Goal: Task Accomplishment & Management: Manage account settings

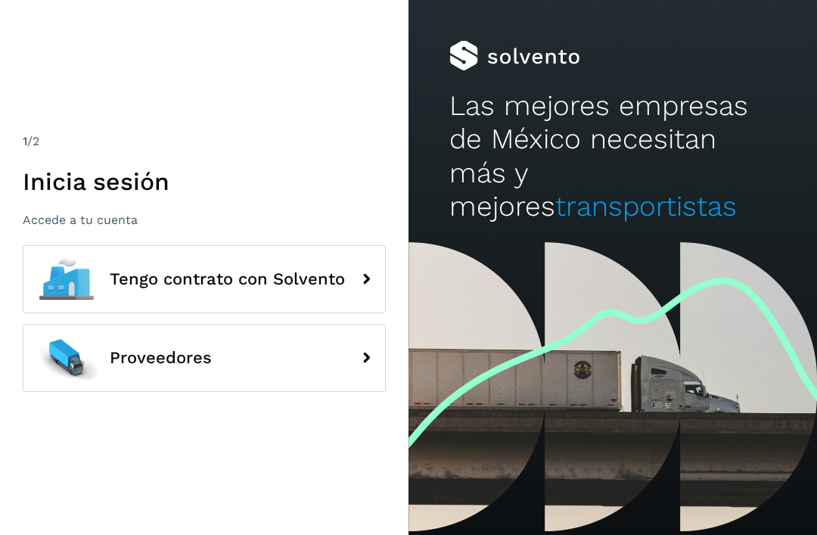
click at [337, 382] on button "Proveedores" at bounding box center [204, 358] width 363 height 68
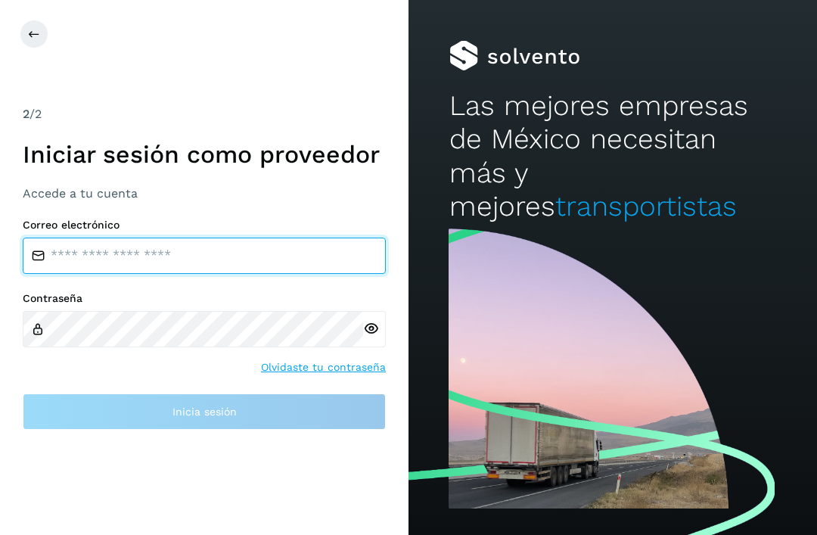
click at [229, 274] on input "email" at bounding box center [204, 256] width 363 height 36
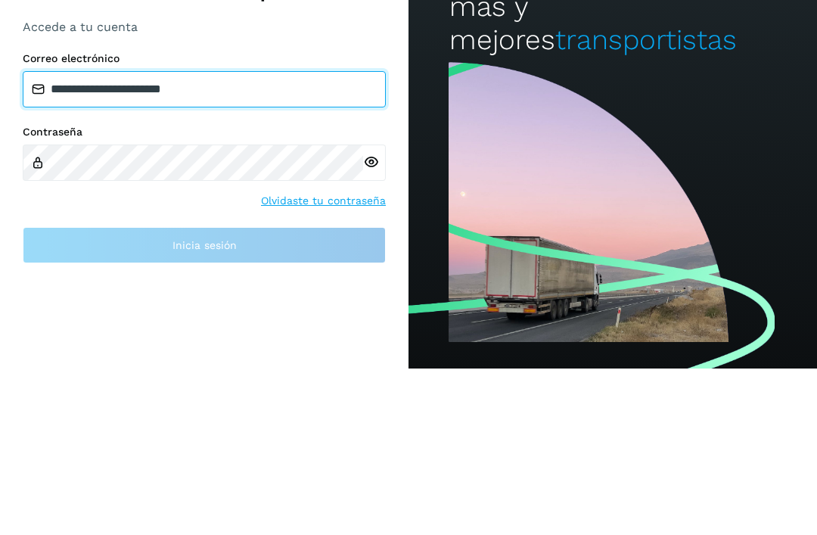
type input "**********"
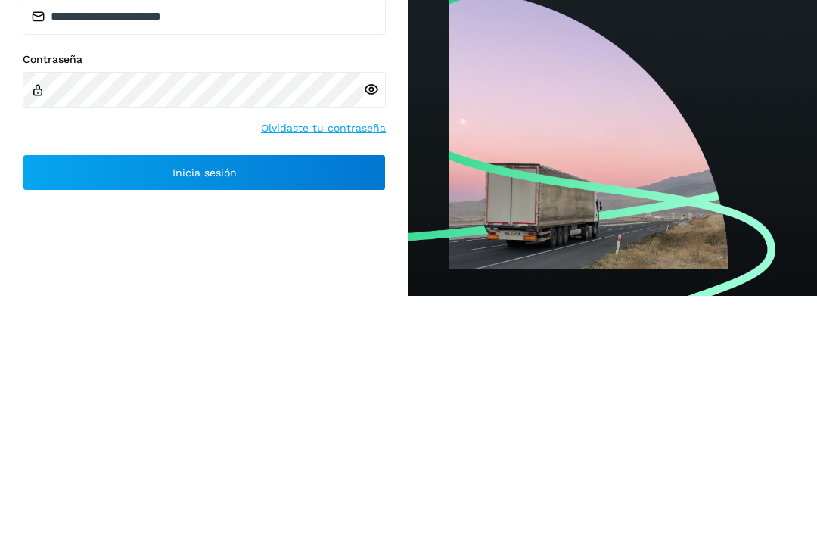
click at [373, 321] on icon at bounding box center [371, 329] width 16 height 16
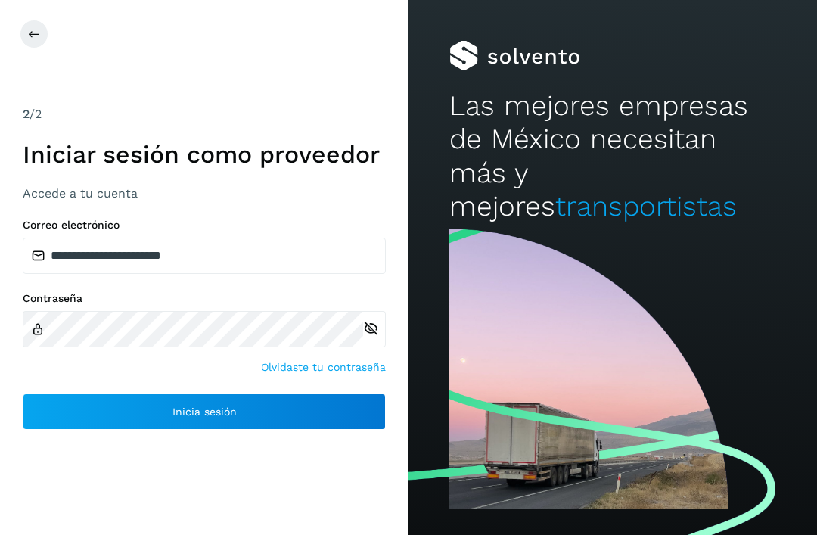
click at [242, 393] on button "Inicia sesión" at bounding box center [204, 411] width 363 height 36
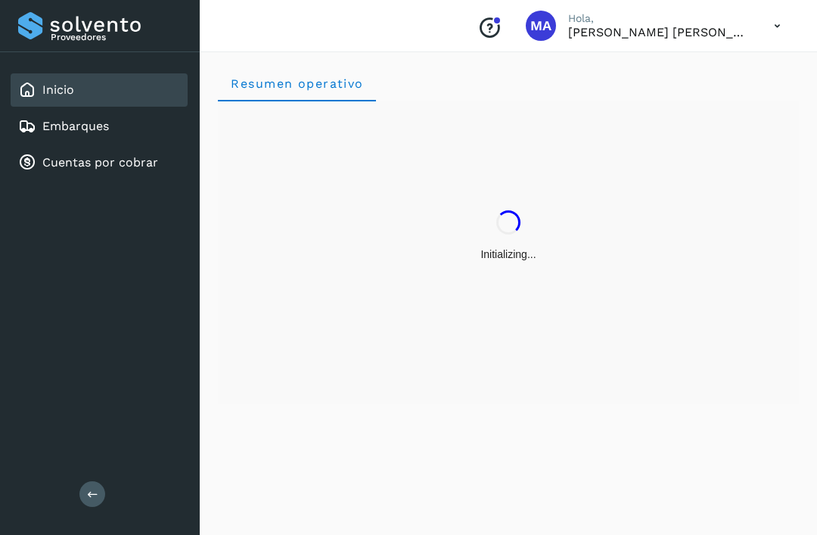
click at [140, 179] on div "Cuentas por cobrar" at bounding box center [99, 162] width 177 height 33
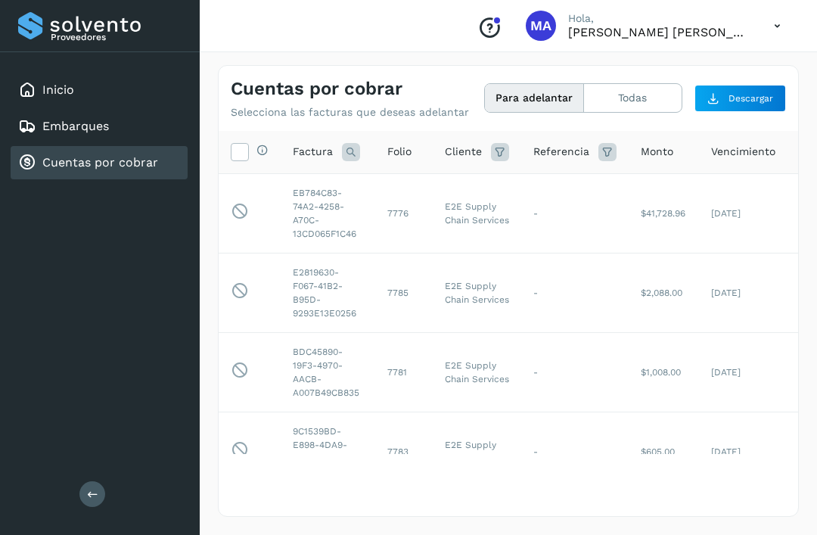
click at [247, 209] on icon at bounding box center [240, 211] width 18 height 19
click at [247, 143] on icon at bounding box center [240, 151] width 16 height 16
click at [247, 145] on icon at bounding box center [240, 151] width 16 height 16
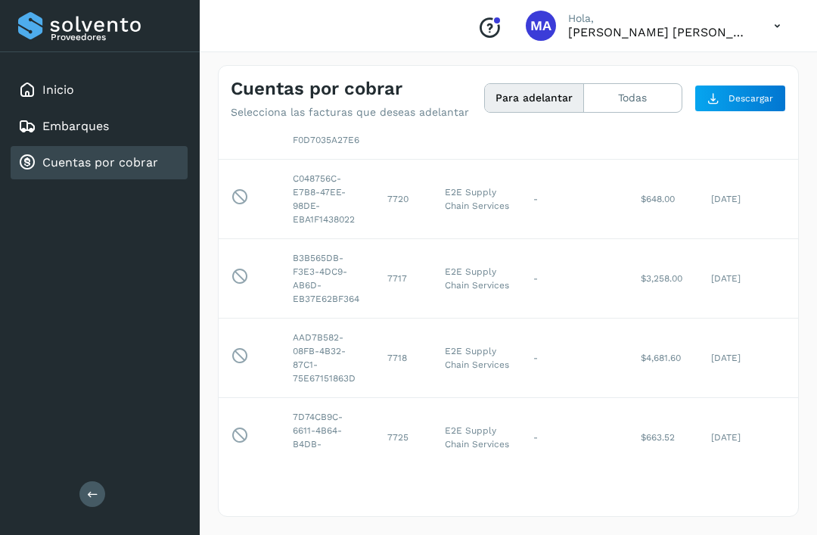
click at [527, 102] on button "Para adelantar" at bounding box center [534, 98] width 98 height 28
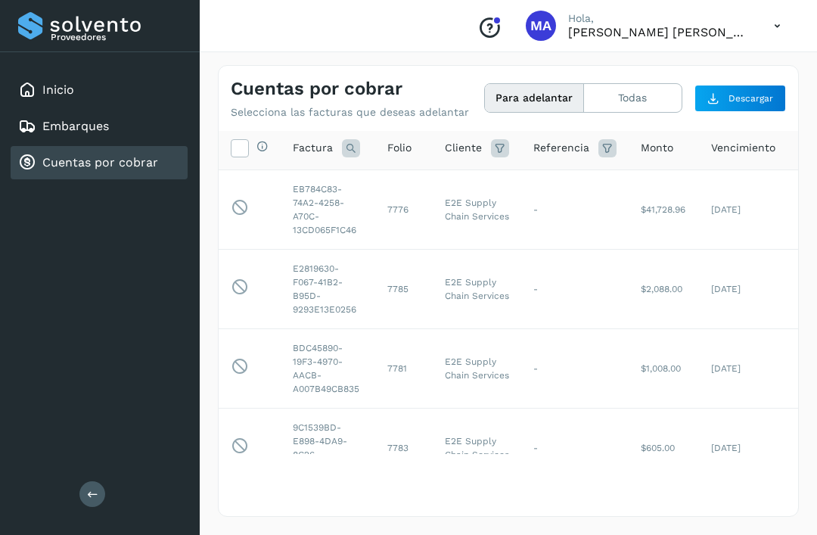
click at [535, 96] on button "Para adelantar" at bounding box center [534, 98] width 98 height 28
click at [529, 95] on button "Para adelantar" at bounding box center [534, 98] width 98 height 28
click at [534, 97] on button "Para adelantar" at bounding box center [534, 98] width 98 height 28
click at [635, 93] on button "Todas" at bounding box center [633, 98] width 98 height 28
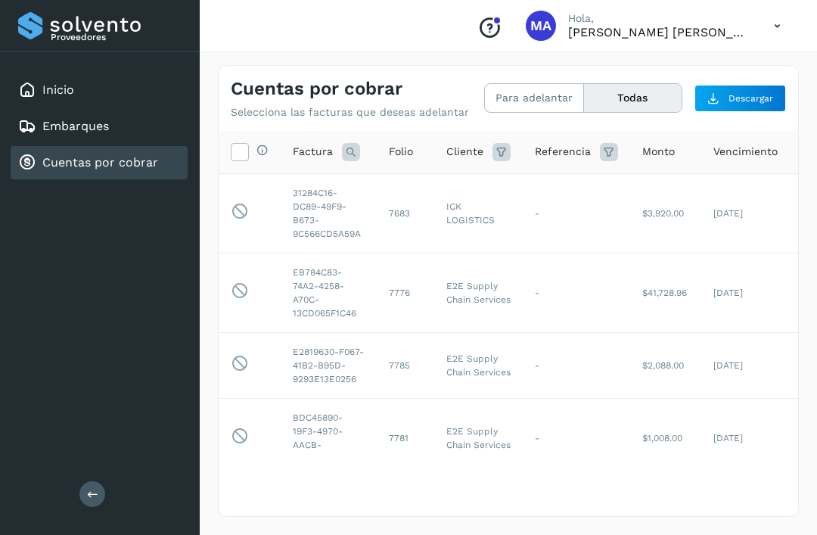
click at [232, 158] on icon at bounding box center [240, 151] width 16 height 16
click at [243, 152] on icon at bounding box center [240, 151] width 16 height 16
click at [584, 97] on button "Para adelantar" at bounding box center [633, 98] width 98 height 28
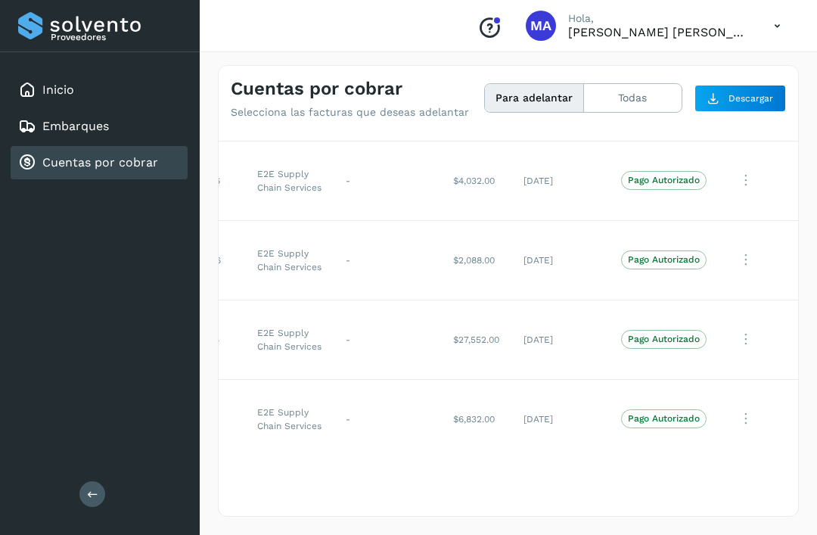
scroll to position [2561, 188]
click at [657, 348] on span "Pago Autorizado" at bounding box center [663, 339] width 85 height 18
click at [548, 100] on button "Para adelantar" at bounding box center [534, 98] width 98 height 28
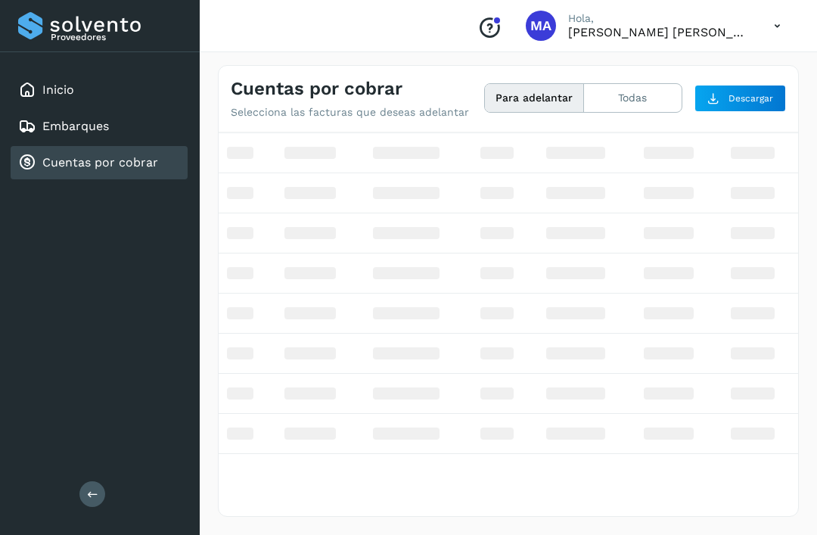
scroll to position [0, 155]
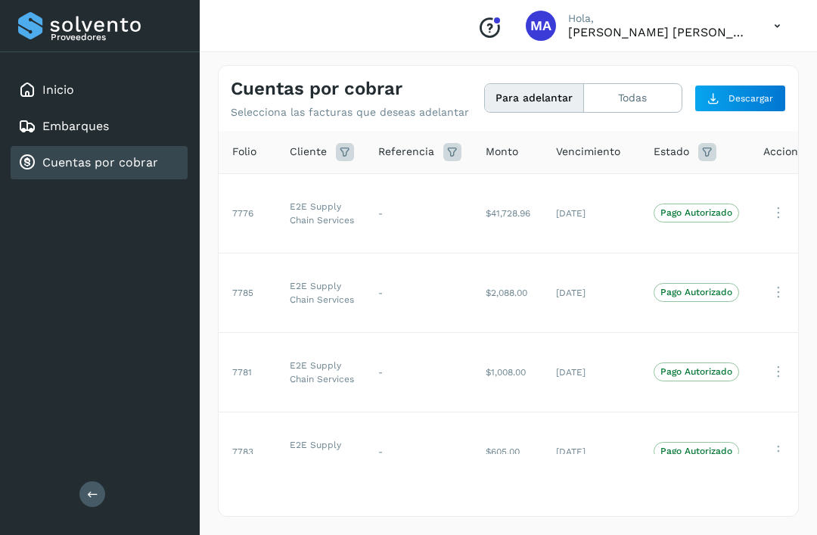
click at [692, 213] on p "Pago Autorizado" at bounding box center [697, 212] width 72 height 11
click at [773, 212] on icon at bounding box center [778, 212] width 30 height 31
click at [691, 206] on div at bounding box center [408, 267] width 817 height 535
click at [784, 149] on span "Acciones" at bounding box center [786, 152] width 46 height 16
click at [778, 148] on span "Acciones" at bounding box center [786, 152] width 46 height 16
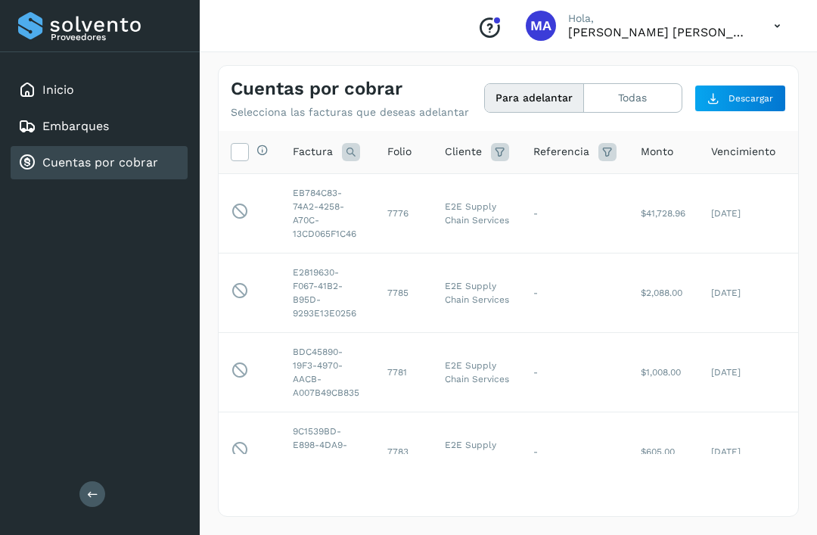
scroll to position [0, 0]
click at [67, 92] on link "Inicio" at bounding box center [58, 89] width 32 height 14
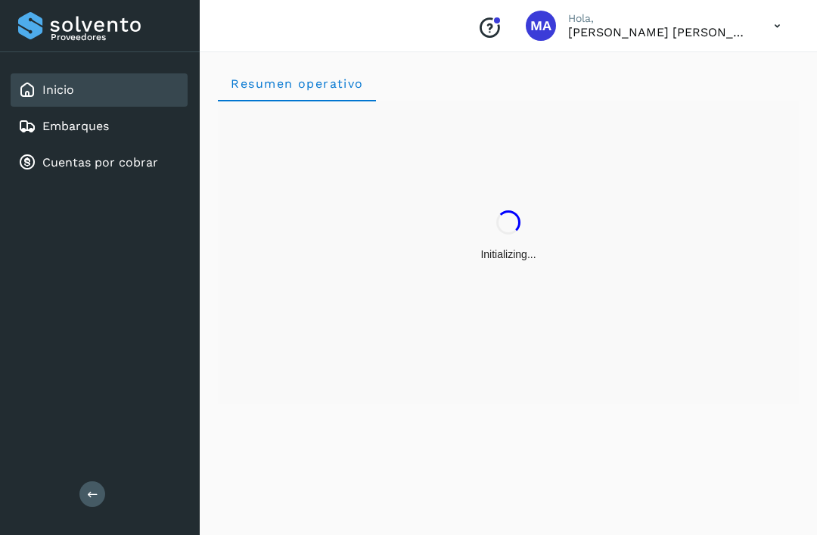
click at [58, 126] on link "Embarques" at bounding box center [75, 126] width 67 height 14
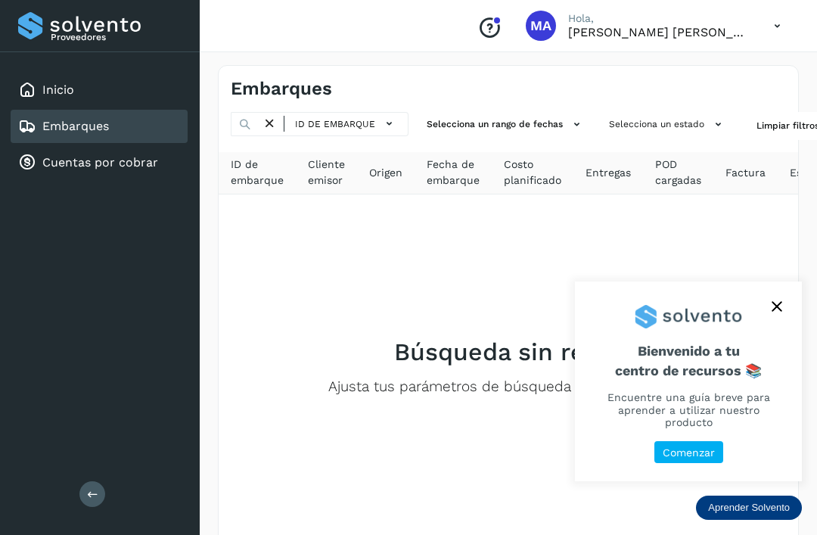
click at [770, 318] on button "close," at bounding box center [777, 306] width 23 height 23
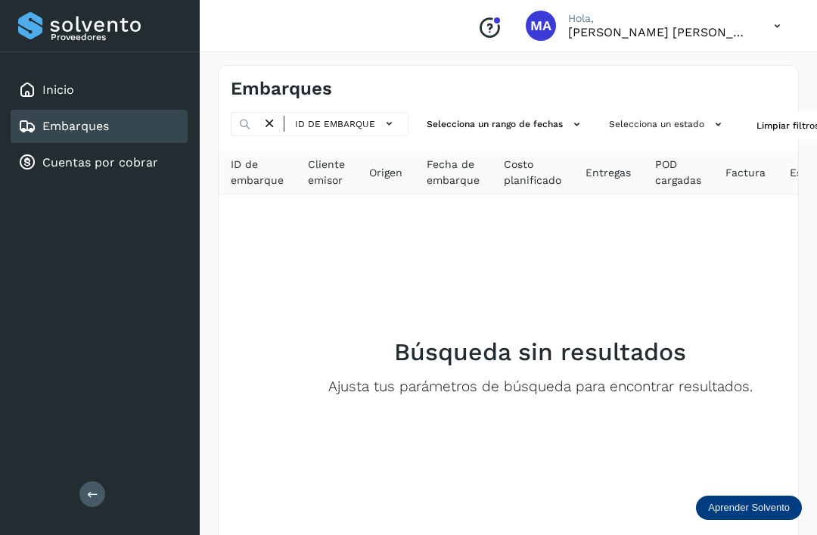
click at [107, 179] on div "Cuentas por cobrar" at bounding box center [99, 162] width 177 height 33
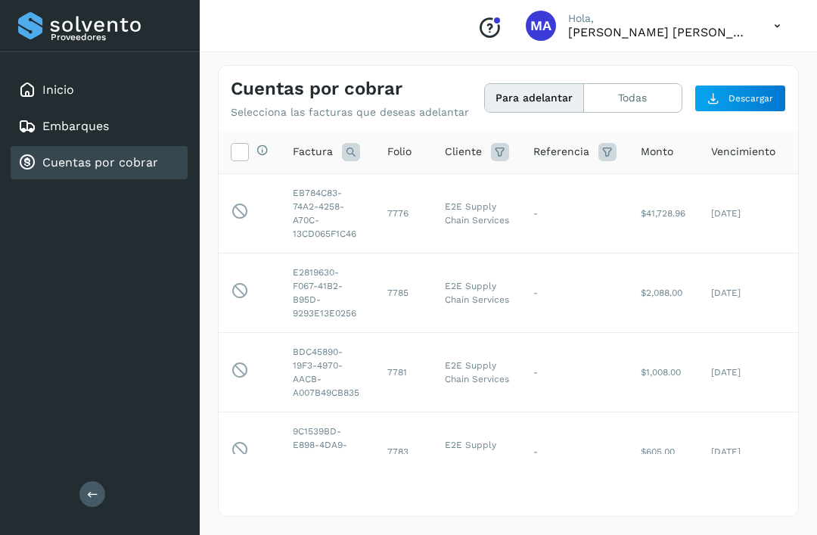
click at [231, 173] on td "Esta factura no está disponible para adelanto" at bounding box center [250, 212] width 62 height 79
click at [238, 157] on icon at bounding box center [240, 151] width 16 height 16
click at [228, 161] on th "Selecciona todas las facturas disponibles para adelanto" at bounding box center [250, 152] width 62 height 43
click at [238, 150] on icon at bounding box center [240, 151] width 16 height 16
click at [738, 100] on span "Descargar" at bounding box center [751, 99] width 45 height 14
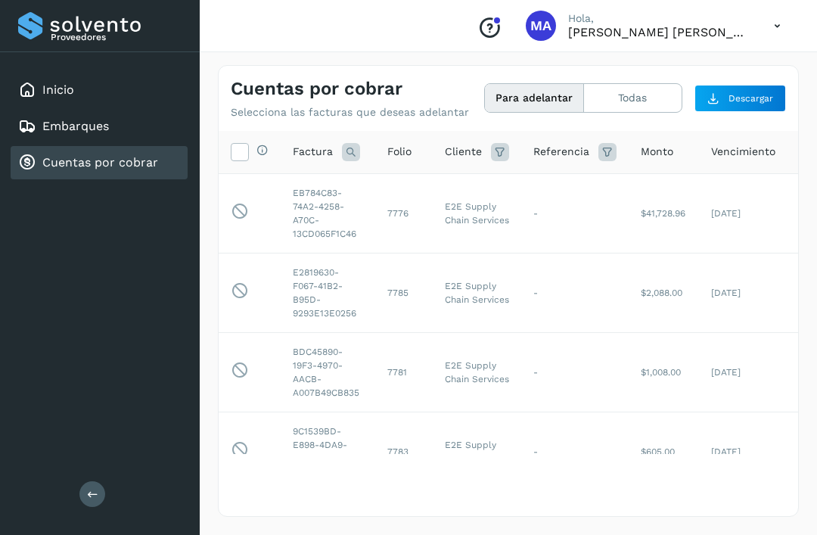
click at [628, 101] on button "Todas" at bounding box center [633, 98] width 98 height 28
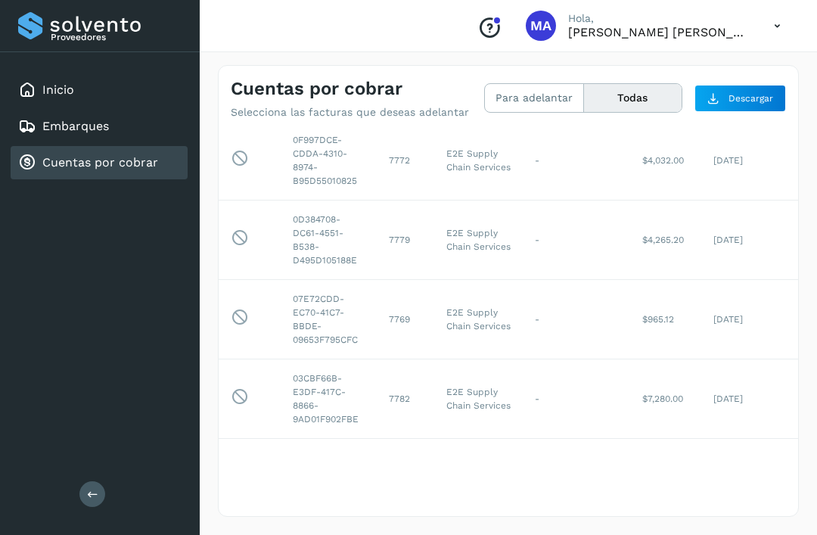
scroll to position [1479, 0]
click at [702, 276] on td "[DATE]" at bounding box center [750, 240] width 98 height 79
click at [745, 274] on td "[DATE]" at bounding box center [750, 240] width 98 height 79
click at [748, 281] on td "[DATE]" at bounding box center [750, 240] width 98 height 79
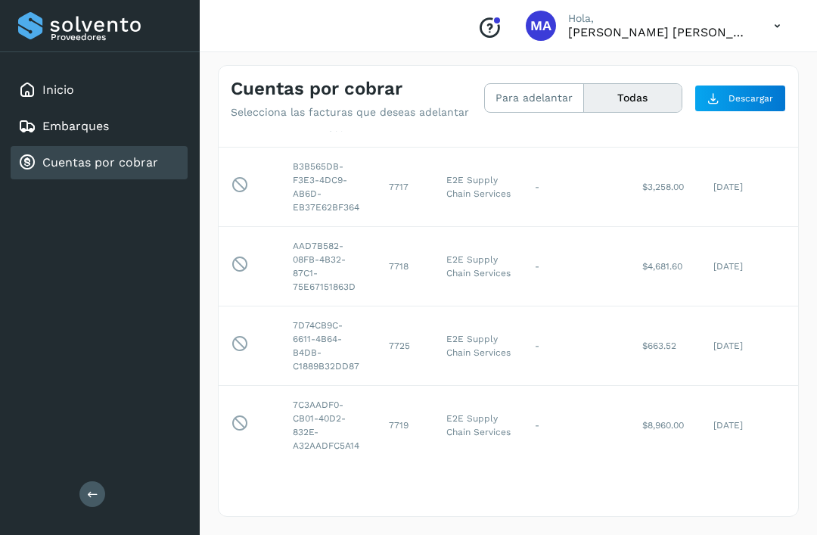
scroll to position [2980, -1]
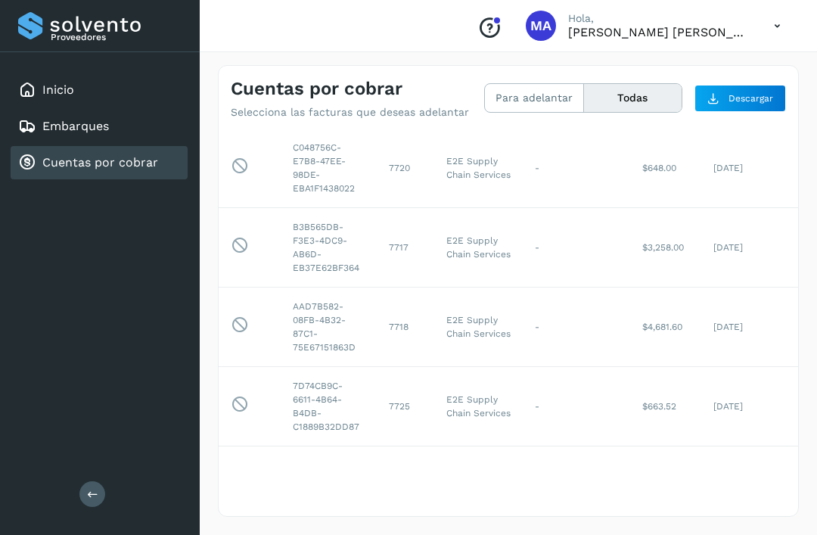
click at [769, 28] on icon at bounding box center [777, 26] width 31 height 31
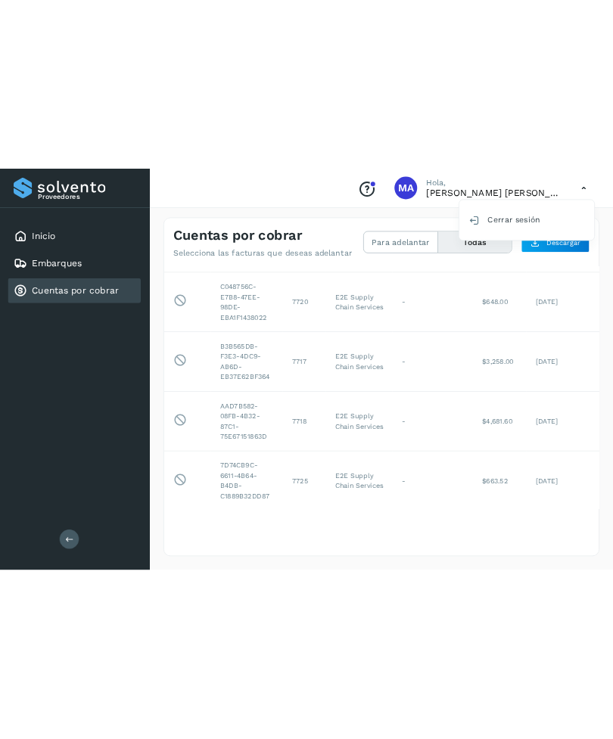
scroll to position [2944, 0]
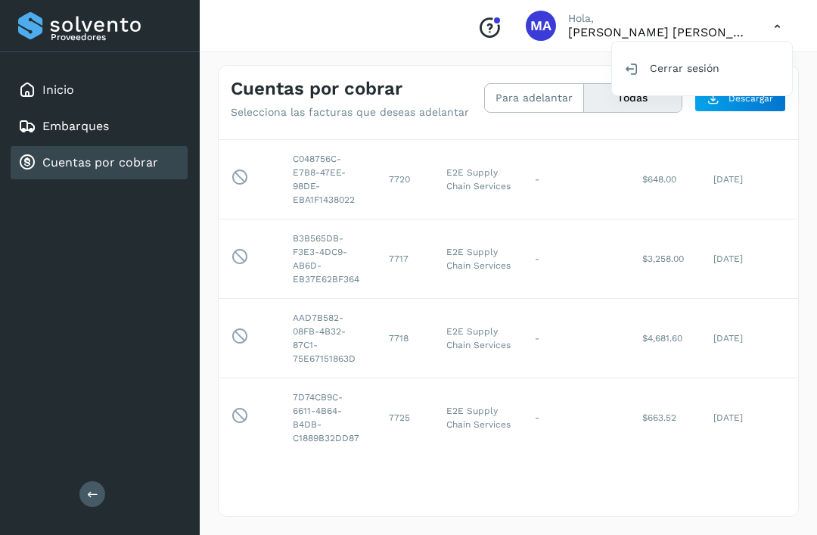
click at [713, 69] on div "Cerrar sesión" at bounding box center [702, 68] width 180 height 29
